Goal: Task Accomplishment & Management: Manage account settings

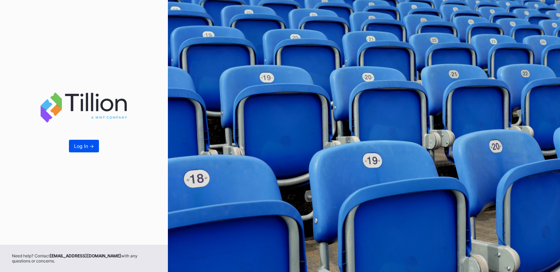
click at [80, 151] on button "Log In ->" at bounding box center [84, 146] width 30 height 13
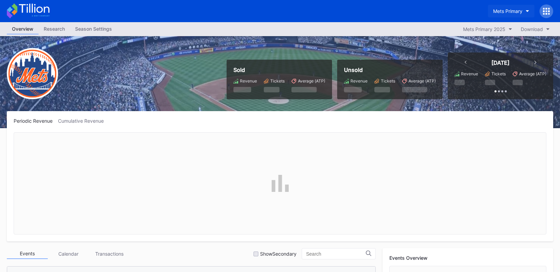
scroll to position [1308, 0]
click at [503, 14] on button "Mets Primary" at bounding box center [511, 11] width 46 height 13
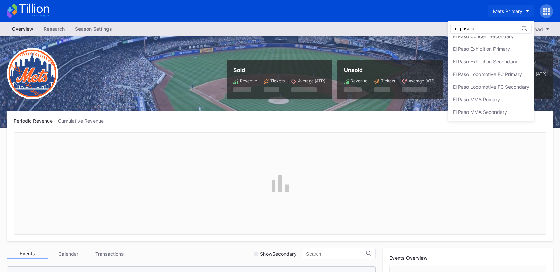
scroll to position [0, 0]
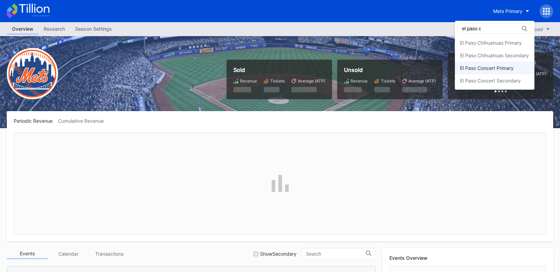
type input "el paso c"
click at [503, 67] on div "El Paso Concert Primary" at bounding box center [487, 68] width 54 height 6
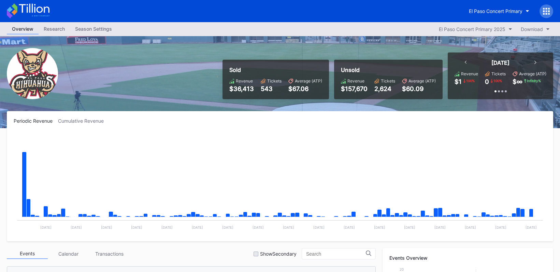
click at [101, 32] on div "Season Settings" at bounding box center [93, 29] width 47 height 10
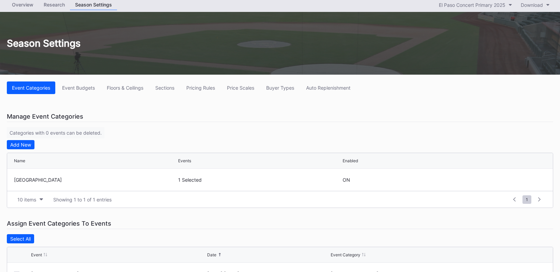
scroll to position [52, 0]
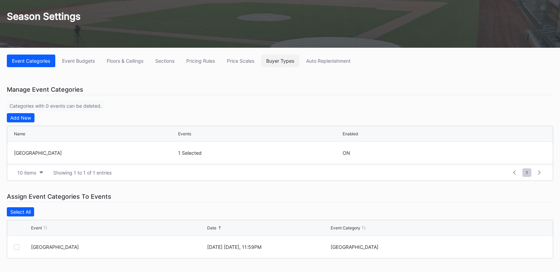
click at [287, 61] on div "Buyer Types" at bounding box center [280, 61] width 28 height 6
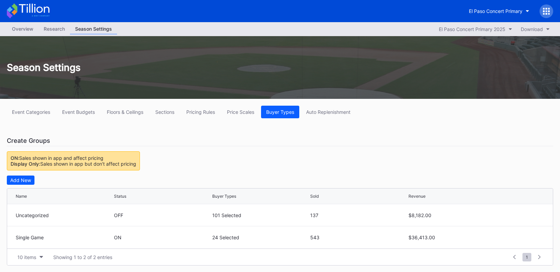
click at [82, 109] on div "Event Budgets" at bounding box center [78, 112] width 33 height 6
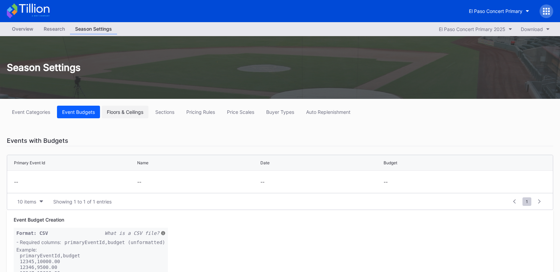
click at [129, 113] on div "Floors & Ceilings" at bounding box center [125, 112] width 36 height 6
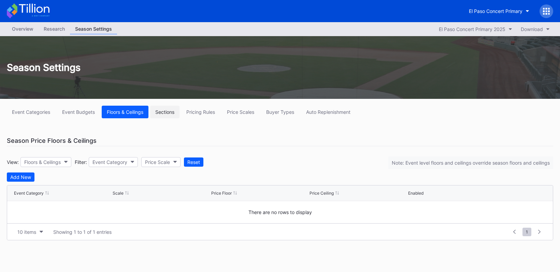
click at [166, 113] on div "Sections" at bounding box center [164, 112] width 19 height 6
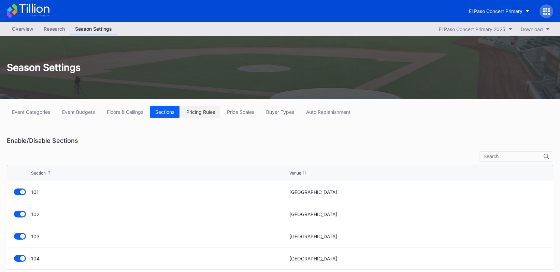
click at [202, 116] on button "Pricing Rules" at bounding box center [200, 112] width 39 height 13
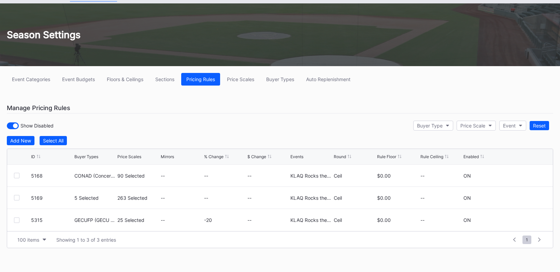
scroll to position [32, 0]
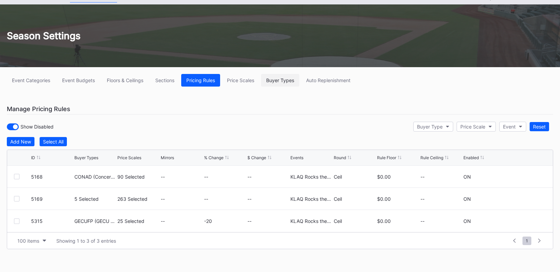
click at [273, 76] on button "Buyer Types" at bounding box center [280, 80] width 38 height 13
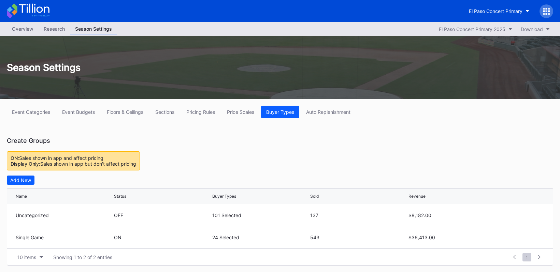
click at [20, 32] on div "Overview" at bounding box center [23, 29] width 32 height 10
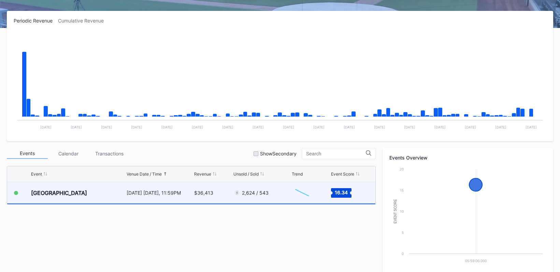
scroll to position [101, 0]
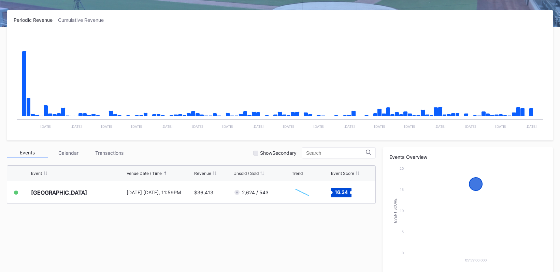
click at [94, 154] on div "Transactions" at bounding box center [109, 153] width 41 height 11
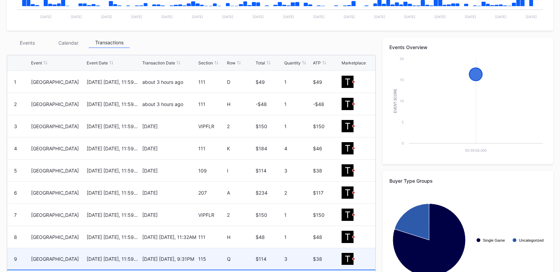
scroll to position [0, 0]
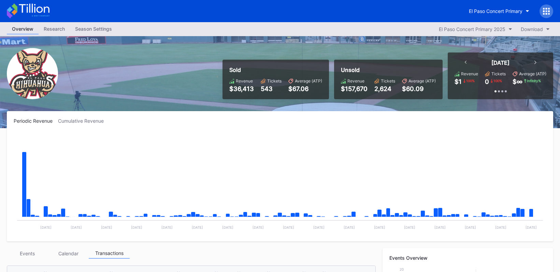
click at [91, 20] on div "El Paso Concert Primary" at bounding box center [280, 11] width 560 height 22
click at [91, 28] on div "Season Settings" at bounding box center [93, 29] width 47 height 10
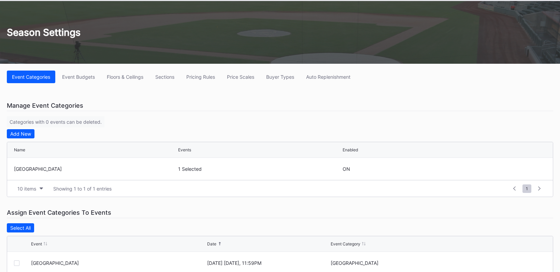
scroll to position [35, 0]
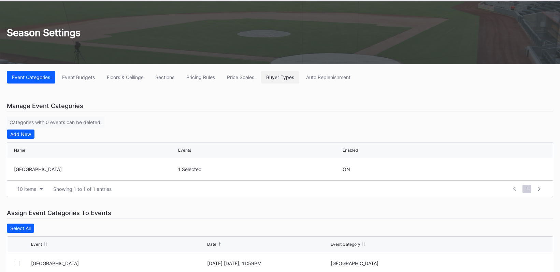
click at [283, 79] on div "Buyer Types" at bounding box center [280, 77] width 28 height 6
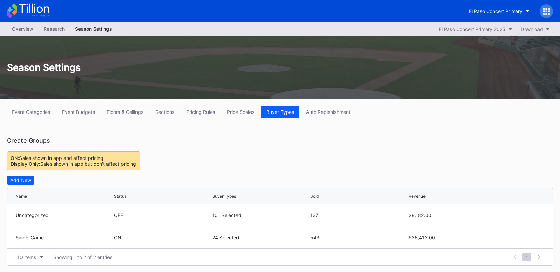
click at [20, 30] on div "Overview" at bounding box center [23, 29] width 32 height 10
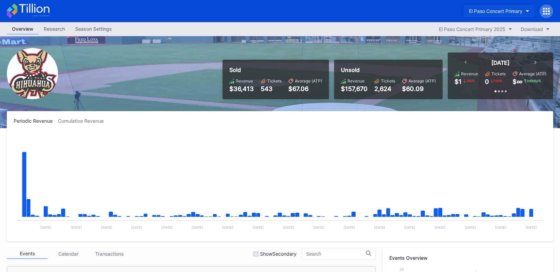
click at [499, 5] on button "El Paso Concert Primary" at bounding box center [499, 11] width 71 height 13
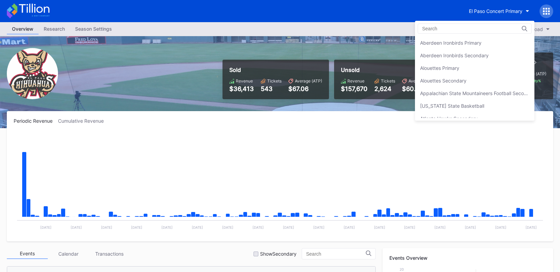
scroll to position [618, 0]
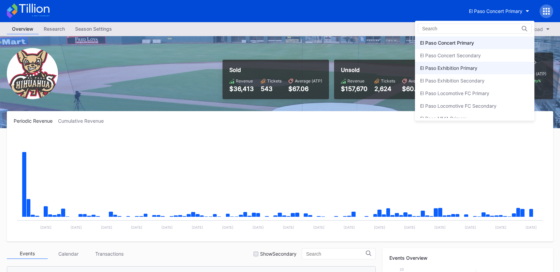
click at [455, 69] on div "El Paso Exhibition Primary" at bounding box center [448, 68] width 57 height 6
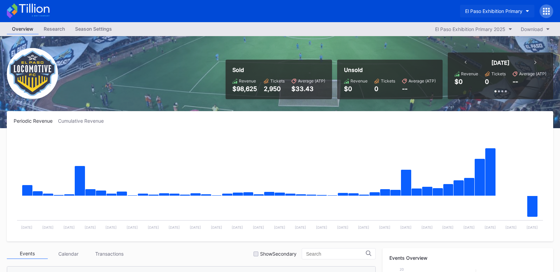
click at [486, 16] on button "El Paso Exhibition Primary" at bounding box center [497, 11] width 74 height 13
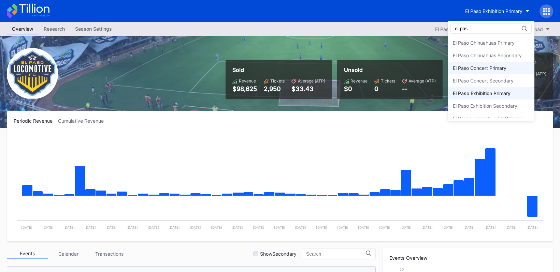
type input "el pas"
click at [488, 69] on div "El Paso Concert Primary" at bounding box center [480, 68] width 54 height 6
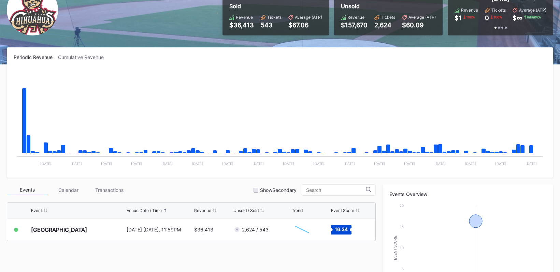
scroll to position [60, 0]
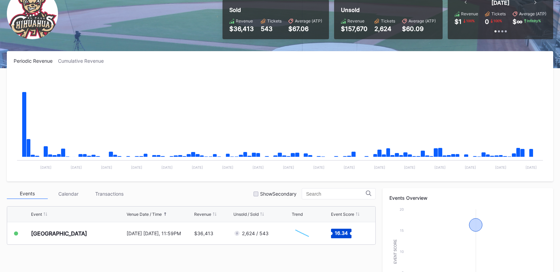
click at [81, 58] on div "Cumulative Revenue" at bounding box center [83, 61] width 51 height 6
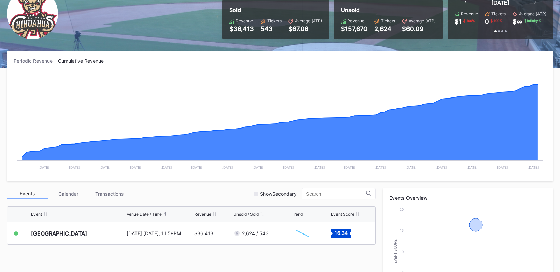
click at [23, 60] on div "Periodic Revenue" at bounding box center [36, 61] width 44 height 6
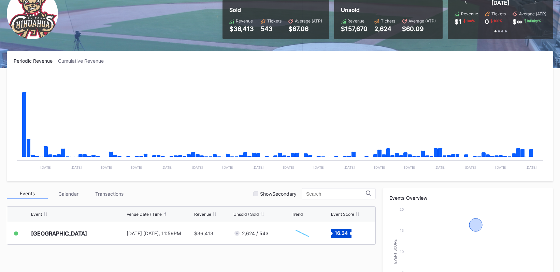
scroll to position [0, 0]
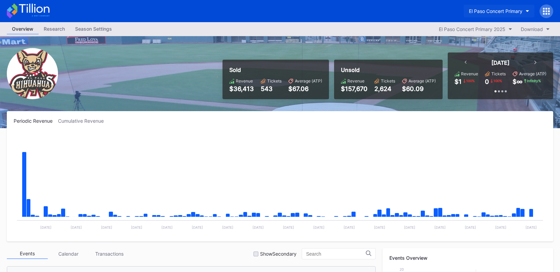
click at [485, 9] on div "El Paso Concert Primary" at bounding box center [496, 11] width 54 height 6
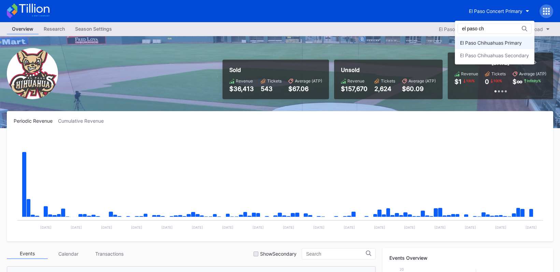
type input "el paso ch"
click at [481, 41] on div "El Paso Chihuahuas Primary" at bounding box center [491, 43] width 62 height 6
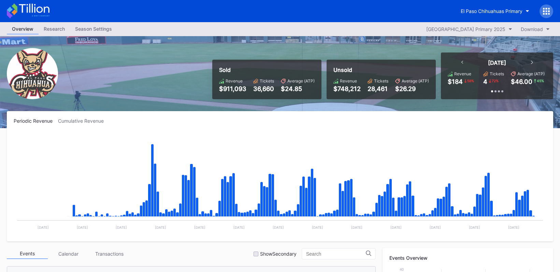
click at [99, 29] on div "Season Settings" at bounding box center [93, 29] width 47 height 10
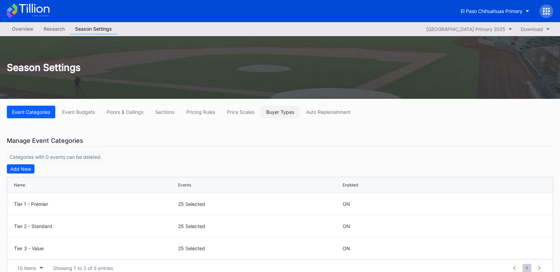
click at [278, 108] on button "Buyer Types" at bounding box center [280, 112] width 38 height 13
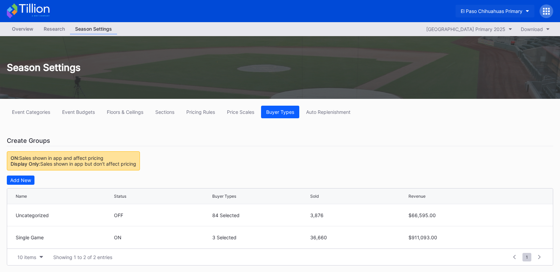
click at [502, 6] on button "El Paso Chihuahuas Primary" at bounding box center [494, 11] width 79 height 13
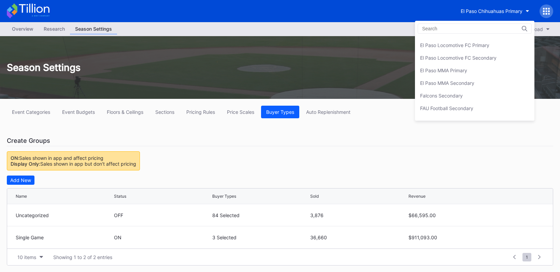
scroll to position [571, 0]
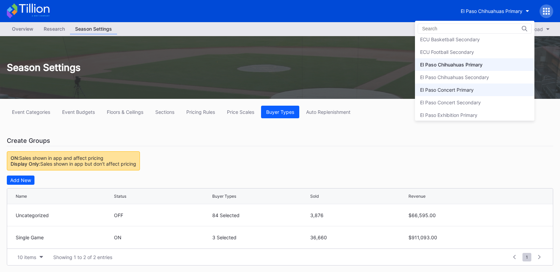
click at [457, 90] on div "El Paso Concert Primary" at bounding box center [447, 90] width 54 height 6
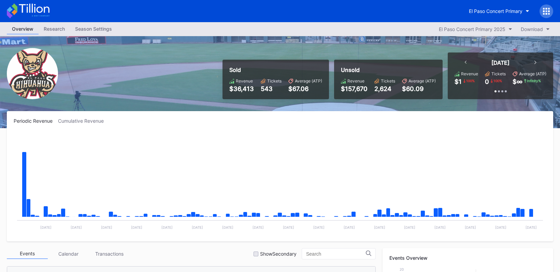
click at [97, 23] on div "Overview Research Season Settings El Paso Concert Primary 2025 Download" at bounding box center [280, 29] width 560 height 14
click at [98, 30] on div "Season Settings" at bounding box center [93, 29] width 47 height 10
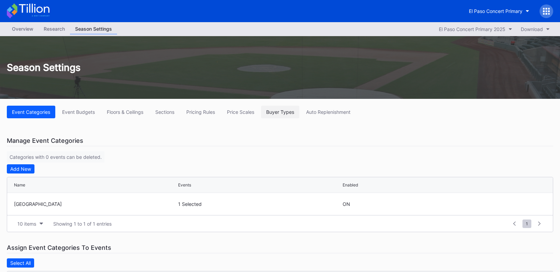
click at [275, 114] on div "Buyer Types" at bounding box center [280, 112] width 28 height 6
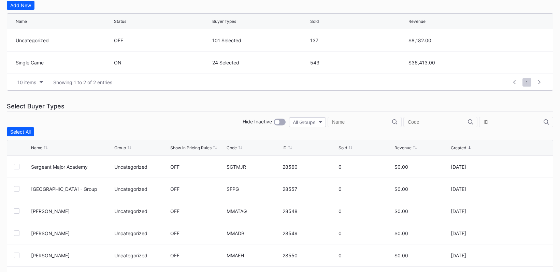
scroll to position [206, 0]
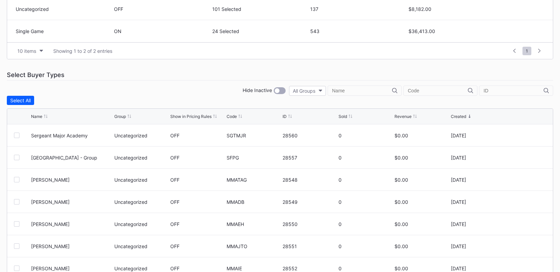
click at [180, 116] on div "Show in Pricing Rules" at bounding box center [190, 116] width 41 height 5
click at [180, 117] on div "Show in Pricing Rules" at bounding box center [190, 116] width 41 height 5
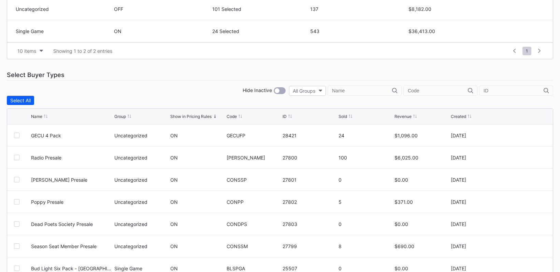
scroll to position [0, 0]
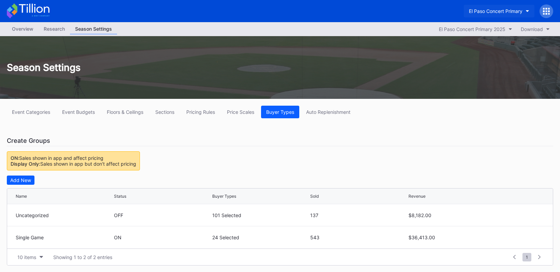
click at [490, 7] on button "El Paso Concert Primary" at bounding box center [499, 11] width 71 height 13
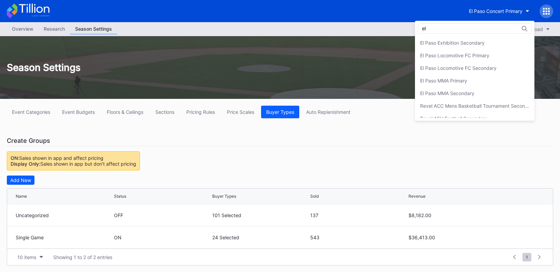
scroll to position [25, 0]
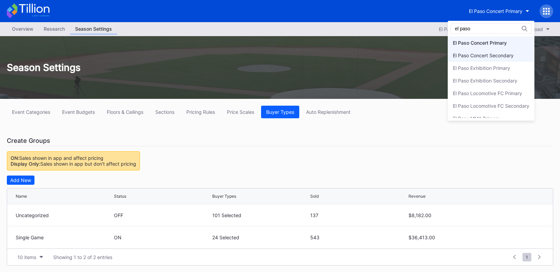
type input "el paso"
click at [496, 54] on div "El Paso Concert Secondary" at bounding box center [483, 56] width 61 height 6
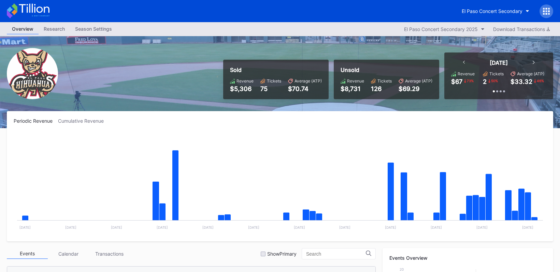
click at [95, 33] on div "Season Settings" at bounding box center [93, 29] width 47 height 10
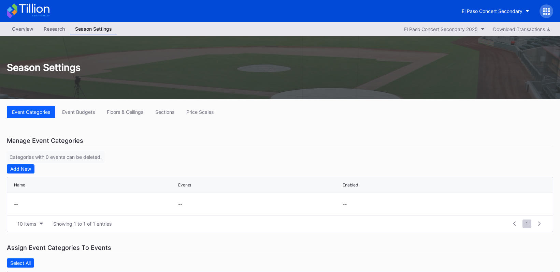
click at [27, 21] on div "El Paso Concert Secondary" at bounding box center [280, 11] width 560 height 22
click at [480, 14] on div "El Paso Concert Secondary" at bounding box center [491, 11] width 61 height 6
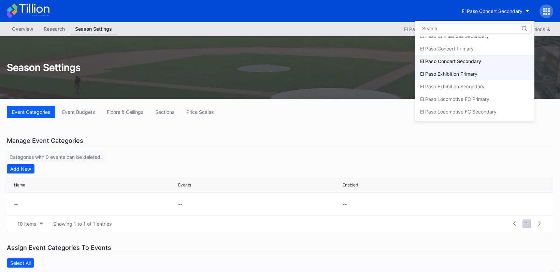
scroll to position [612, 0]
click at [452, 76] on div "El Paso Exhibition Primary" at bounding box center [448, 74] width 57 height 6
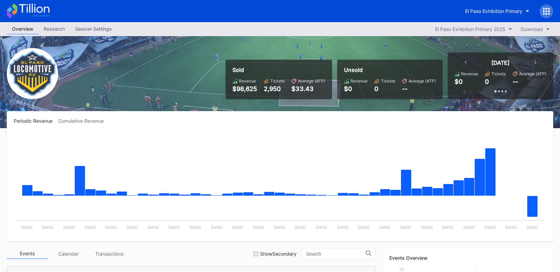
click at [109, 26] on div "Season Settings" at bounding box center [93, 29] width 47 height 10
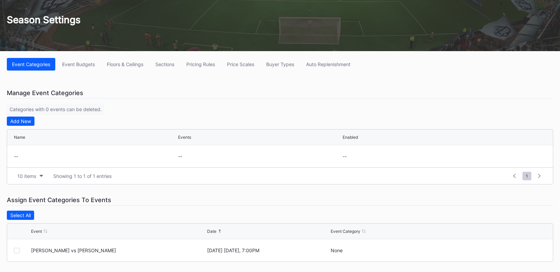
scroll to position [52, 0]
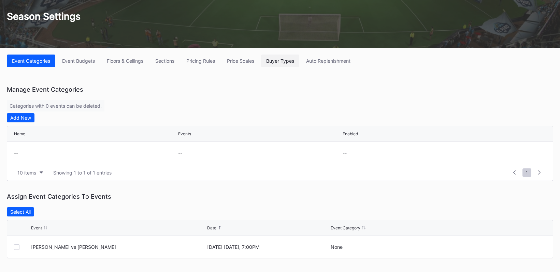
click at [274, 57] on button "Buyer Types" at bounding box center [280, 61] width 38 height 13
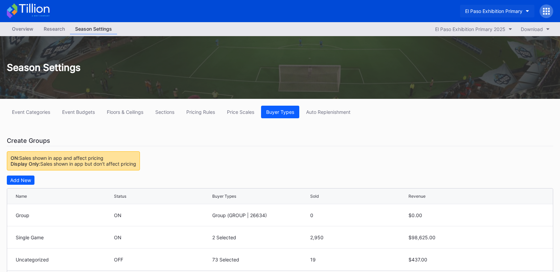
click at [510, 8] on button "El Paso Exhibition Primary" at bounding box center [497, 11] width 74 height 13
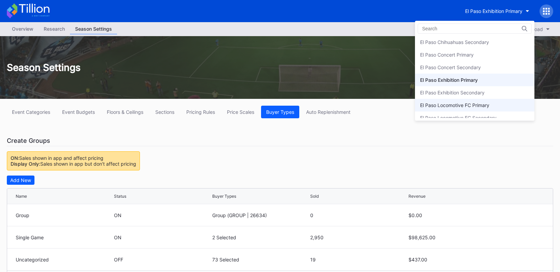
scroll to position [604, 0]
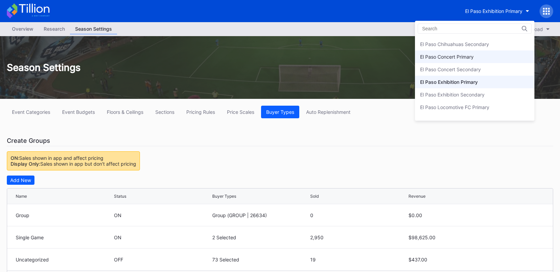
click at [467, 55] on div "El Paso Concert Primary" at bounding box center [447, 57] width 54 height 6
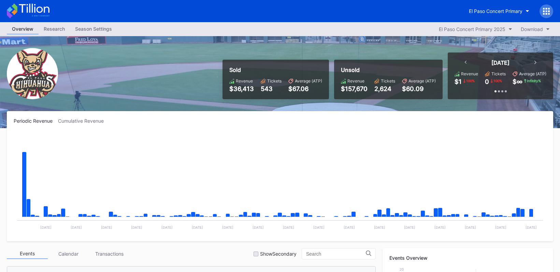
click at [91, 23] on div "Overview Research Season Settings El Paso Concert Primary 2025 Download" at bounding box center [280, 29] width 560 height 14
click at [92, 28] on div "Season Settings" at bounding box center [93, 29] width 47 height 10
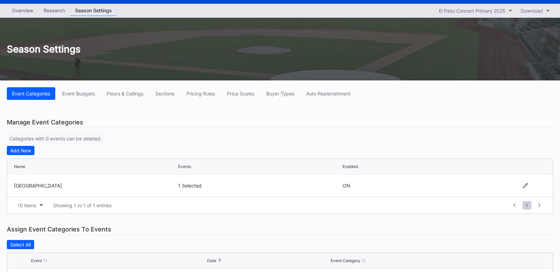
scroll to position [52, 0]
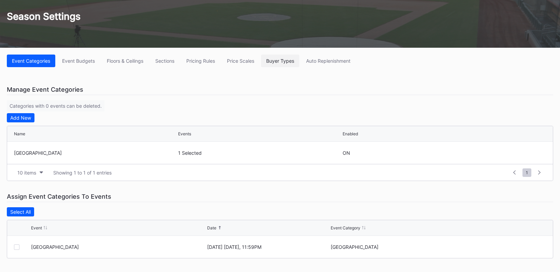
click at [290, 58] on div "Buyer Types" at bounding box center [280, 61] width 28 height 6
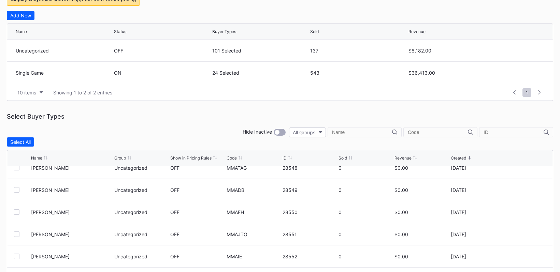
scroll to position [158, 0]
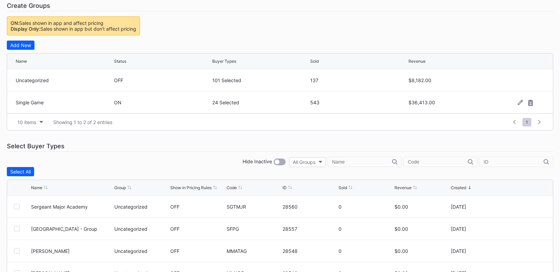
scroll to position [238, 0]
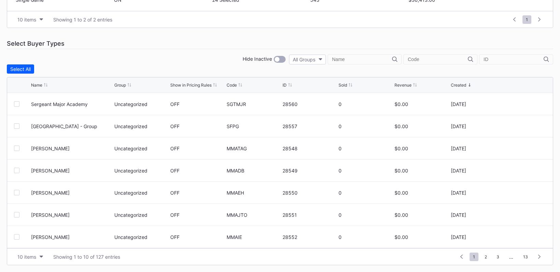
click at [196, 87] on div "Show in Pricing Rules" at bounding box center [190, 85] width 41 height 5
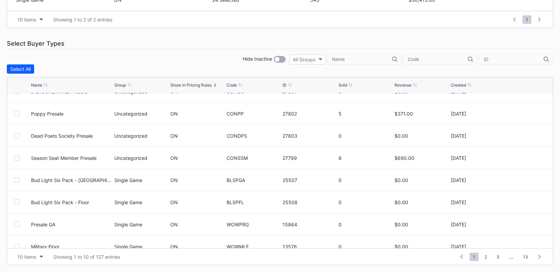
scroll to position [0, 0]
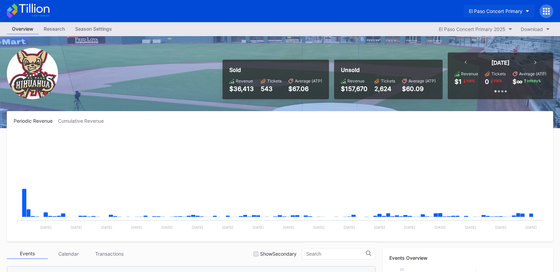
click at [477, 13] on div "El Paso Concert Primary" at bounding box center [496, 11] width 54 height 6
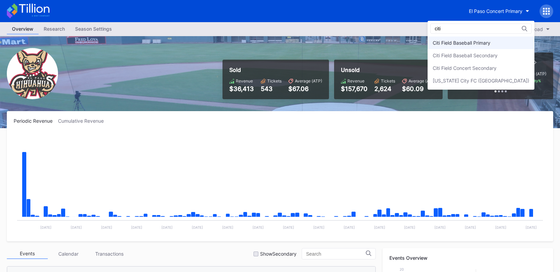
type input "citi"
click at [483, 42] on div "Citi Field Baseball Primary" at bounding box center [461, 43] width 58 height 6
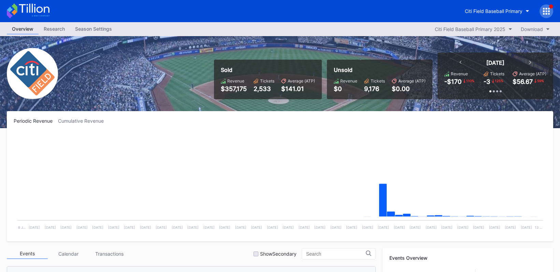
scroll to position [109, 0]
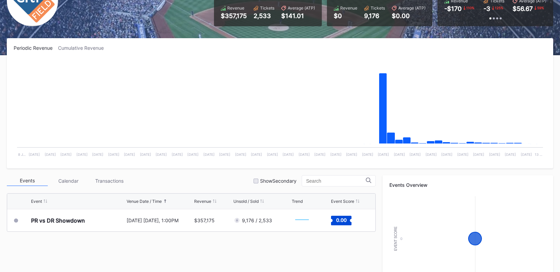
scroll to position [50, 0]
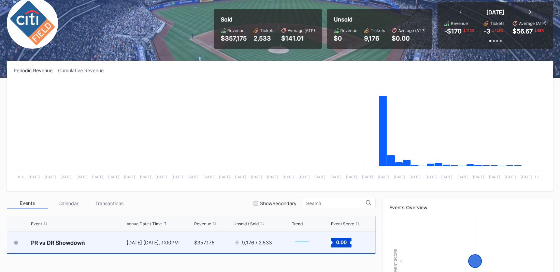
click at [254, 237] on div "9,176 / 2,533" at bounding box center [261, 242] width 56 height 21
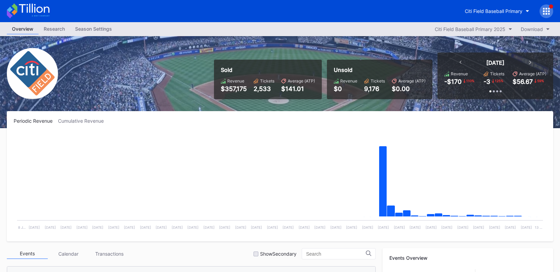
click at [84, 28] on div "Season Settings" at bounding box center [93, 29] width 47 height 10
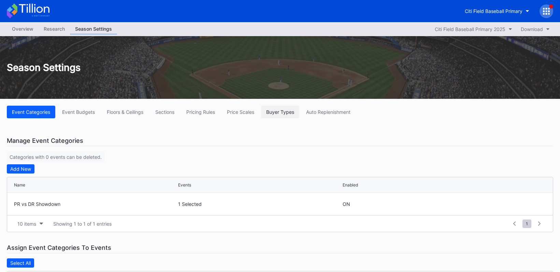
click at [284, 113] on div "Buyer Types" at bounding box center [280, 112] width 28 height 6
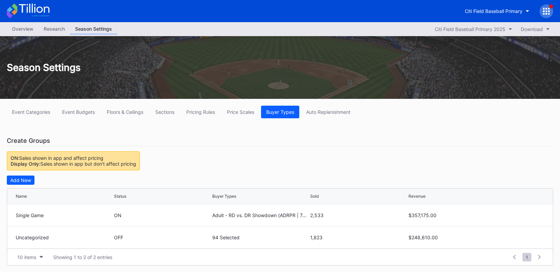
click at [24, 32] on div "Overview" at bounding box center [23, 29] width 32 height 10
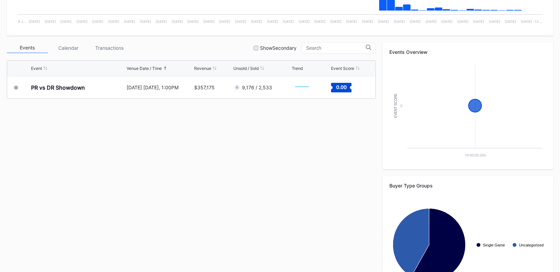
scroll to position [108, 0]
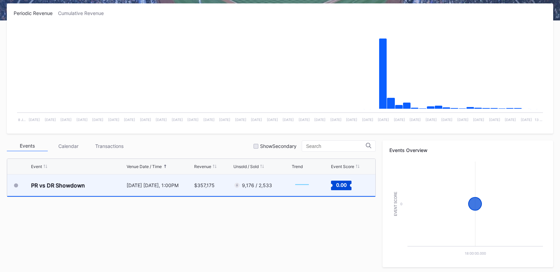
click at [250, 188] on div "9,176 / 2,533" at bounding box center [257, 185] width 30 height 6
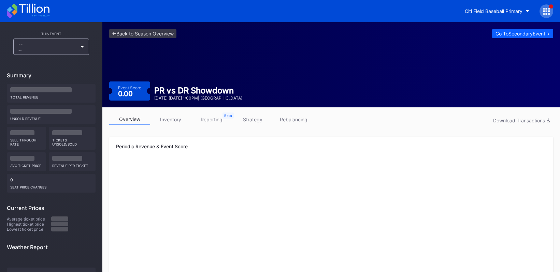
click at [177, 114] on link "inventory" at bounding box center [170, 119] width 41 height 11
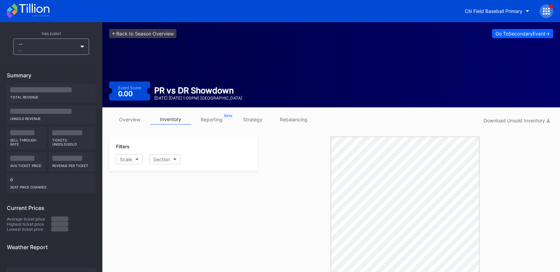
click at [27, 13] on icon at bounding box center [28, 10] width 43 height 15
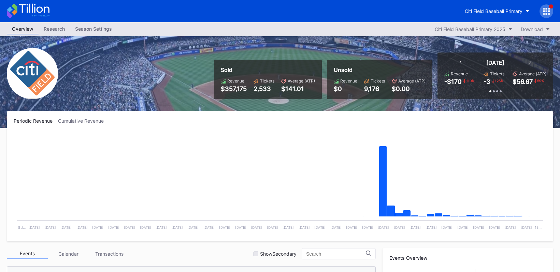
click at [84, 33] on div "Season Settings" at bounding box center [93, 29] width 47 height 10
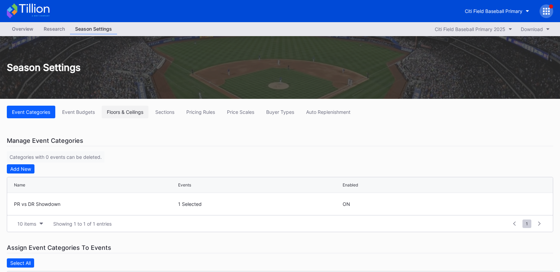
click at [129, 114] on div "Floors & Ceilings" at bounding box center [125, 112] width 36 height 6
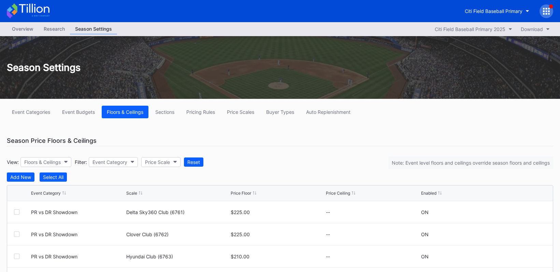
click at [15, 30] on div "Overview" at bounding box center [23, 29] width 32 height 10
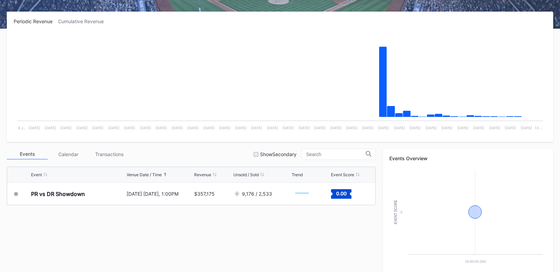
scroll to position [117, 0]
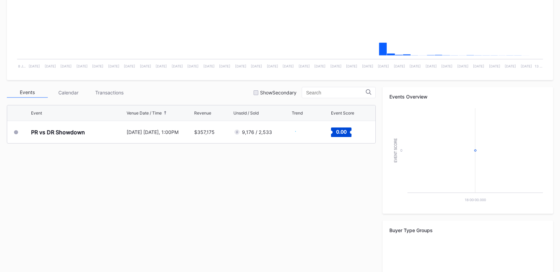
scroll to position [177, 0]
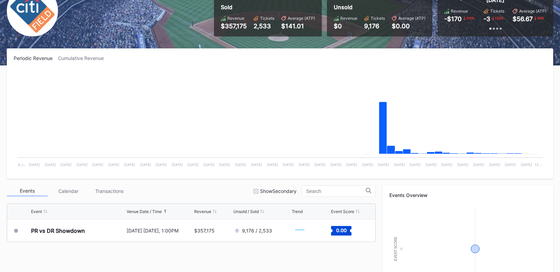
scroll to position [134, 0]
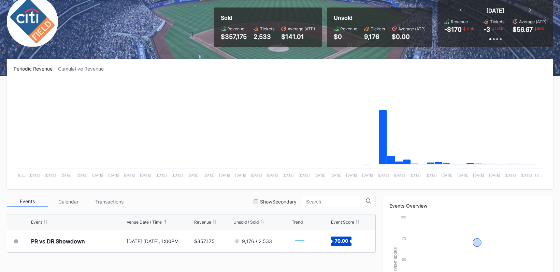
scroll to position [189, 0]
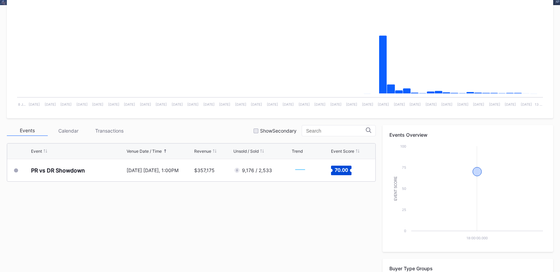
scroll to position [135, 0]
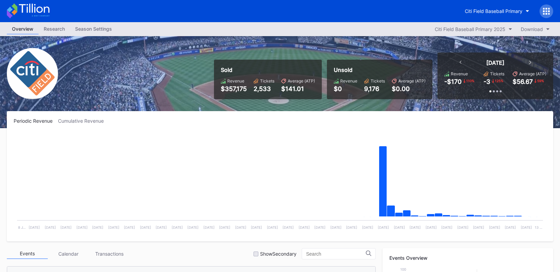
click at [546, 9] on icon at bounding box center [546, 9] width 2 height 2
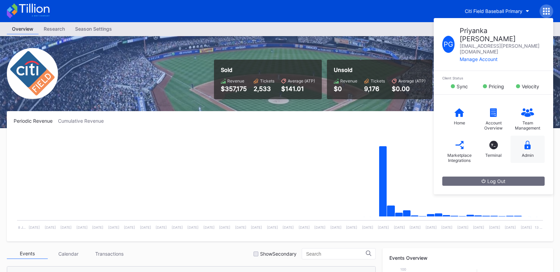
click at [529, 136] on div "Admin" at bounding box center [527, 149] width 34 height 27
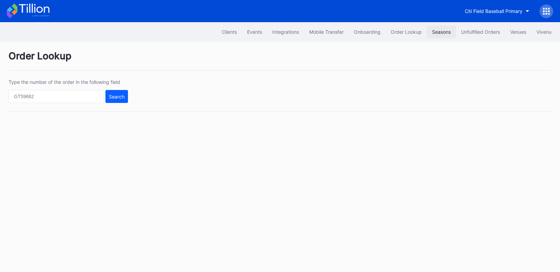
click at [431, 28] on button "Seasons" at bounding box center [441, 32] width 29 height 13
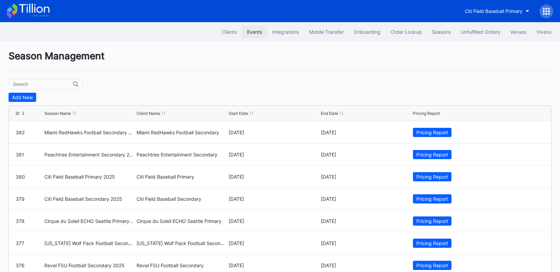
click at [247, 34] on div "Events" at bounding box center [254, 32] width 15 height 6
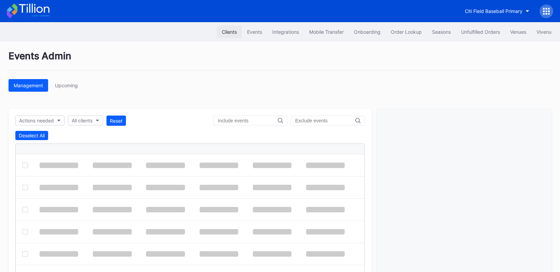
click at [225, 31] on div "Clients" at bounding box center [229, 32] width 15 height 6
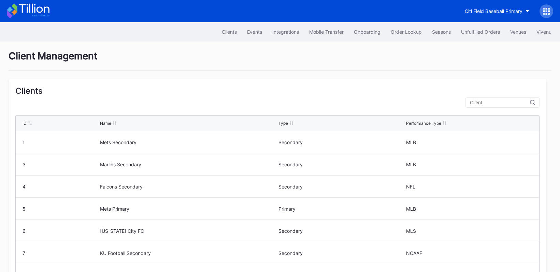
click at [497, 102] on input "text" at bounding box center [500, 102] width 60 height 5
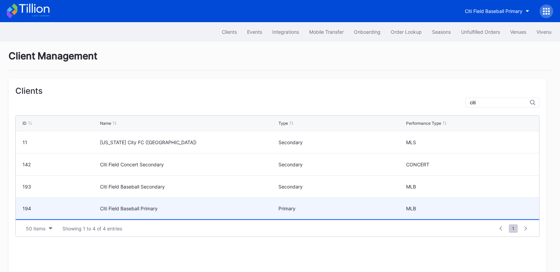
type input "citi"
click at [141, 207] on div "Citi Field Baseball Primary" at bounding box center [188, 209] width 177 height 6
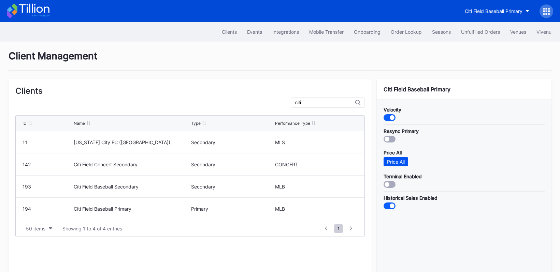
click at [393, 164] on div "Price All" at bounding box center [396, 162] width 18 height 6
click at [32, 13] on icon at bounding box center [28, 10] width 43 height 15
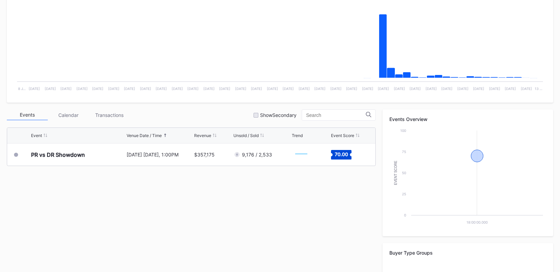
scroll to position [150, 0]
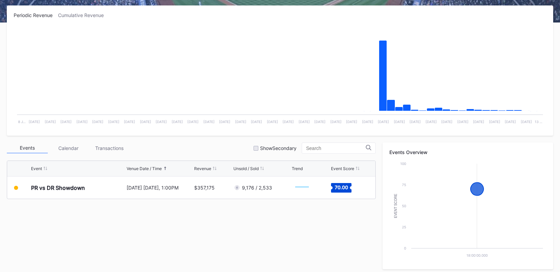
scroll to position [85, 0]
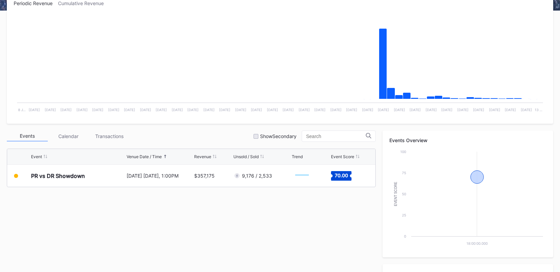
scroll to position [244, 0]
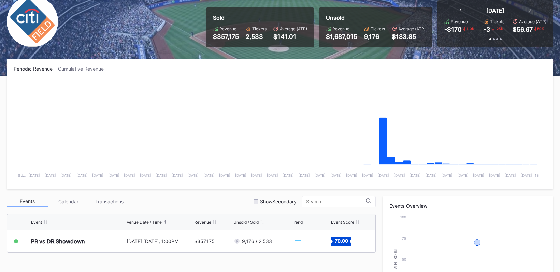
scroll to position [138, 0]
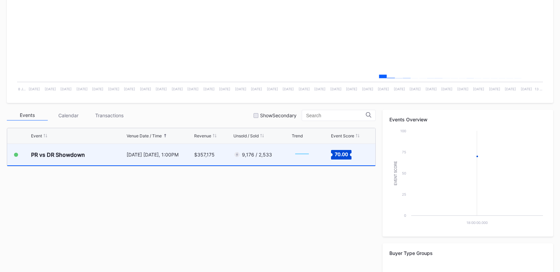
click at [48, 154] on div "PR vs DR Showdown" at bounding box center [58, 154] width 54 height 7
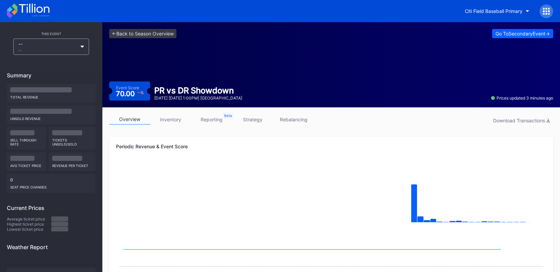
click at [178, 124] on link "inventory" at bounding box center [170, 119] width 41 height 11
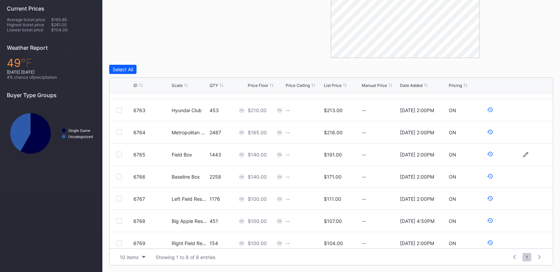
scroll to position [22, 0]
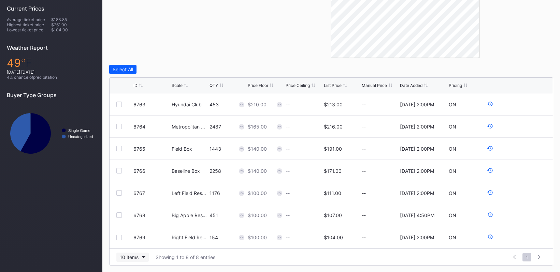
click at [144, 257] on icon "button" at bounding box center [143, 257] width 3 height 2
click at [136, 216] on div "50 items" at bounding box center [130, 215] width 19 height 6
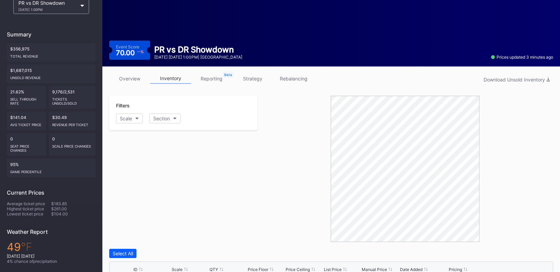
scroll to position [31, 0]
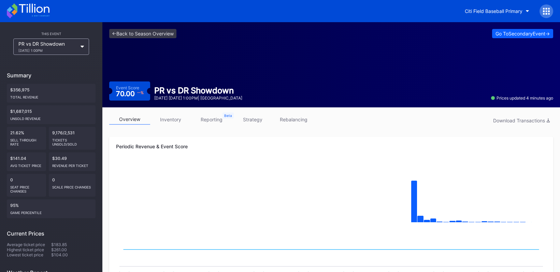
click at [549, 9] on icon at bounding box center [549, 9] width 2 height 2
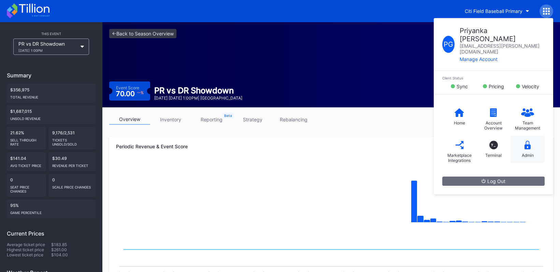
click at [519, 136] on div "Admin" at bounding box center [527, 149] width 34 height 27
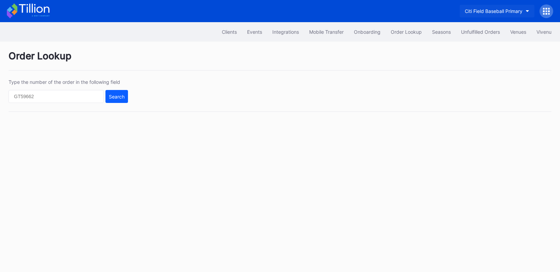
click at [491, 12] on div "Citi Field Baseball Primary" at bounding box center [494, 11] width 58 height 6
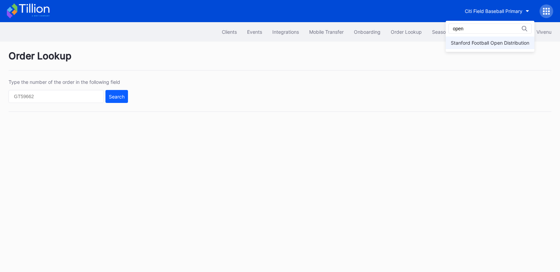
type input "open"
click at [503, 41] on div "Stanford Football Open Distribution" at bounding box center [490, 43] width 78 height 6
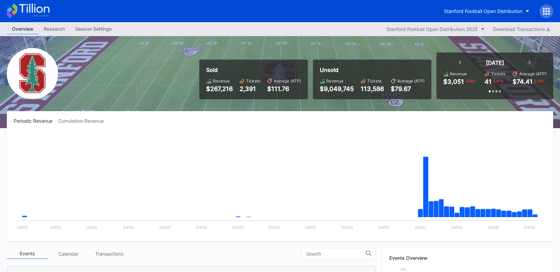
click at [547, 9] on icon at bounding box center [546, 11] width 7 height 7
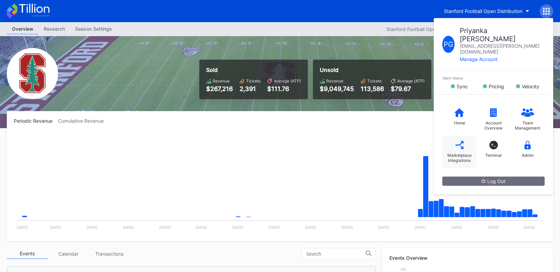
click at [450, 153] on div "Marketplace Integrations" at bounding box center [458, 158] width 27 height 10
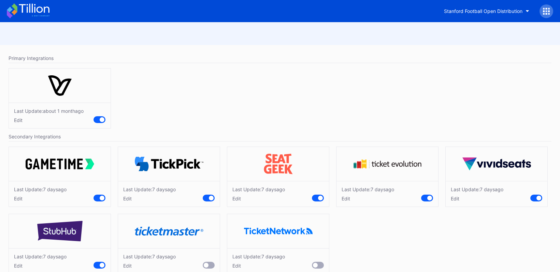
scroll to position [14, 0]
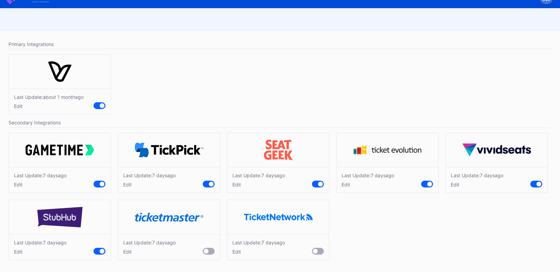
click at [205, 252] on div at bounding box center [206, 251] width 5 height 5
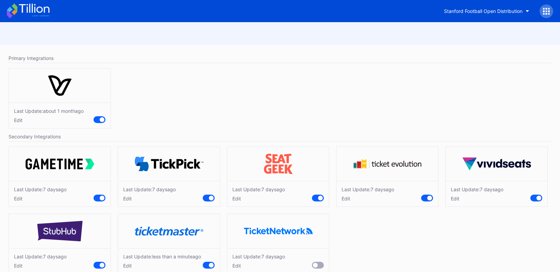
click at [33, 15] on icon at bounding box center [28, 10] width 43 height 15
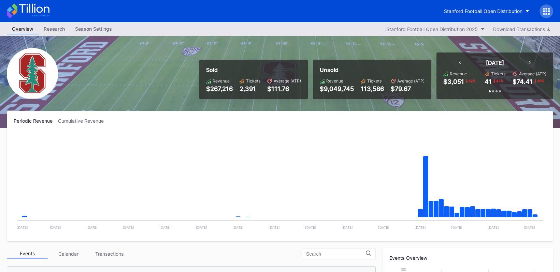
click at [544, 13] on icon at bounding box center [544, 14] width 2 height 2
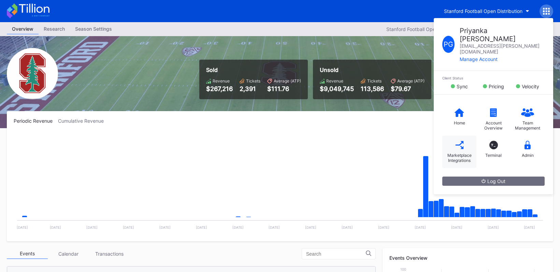
click at [449, 153] on div "Marketplace Integrations" at bounding box center [458, 158] width 27 height 10
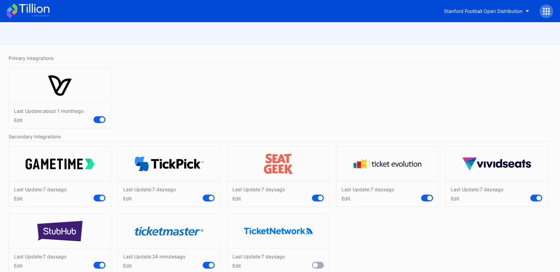
scroll to position [14, 0]
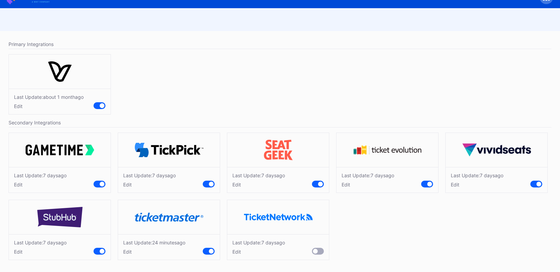
click at [207, 251] on div at bounding box center [209, 251] width 12 height 7
